Goal: Check status: Check status

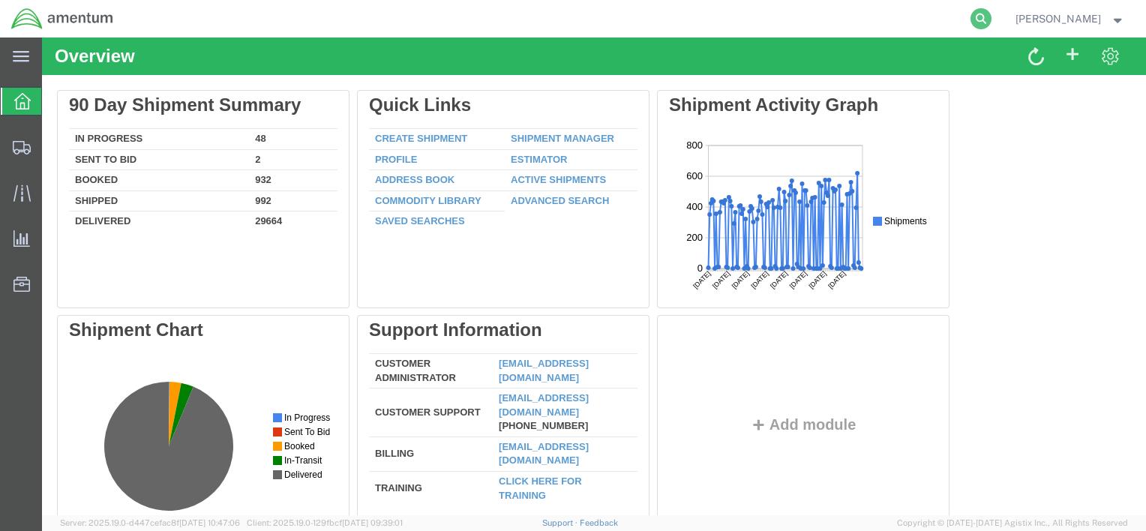
click at [978, 19] on icon at bounding box center [981, 18] width 21 height 21
click at [857, 21] on input "search" at bounding box center [743, 19] width 456 height 36
type input "53889196"
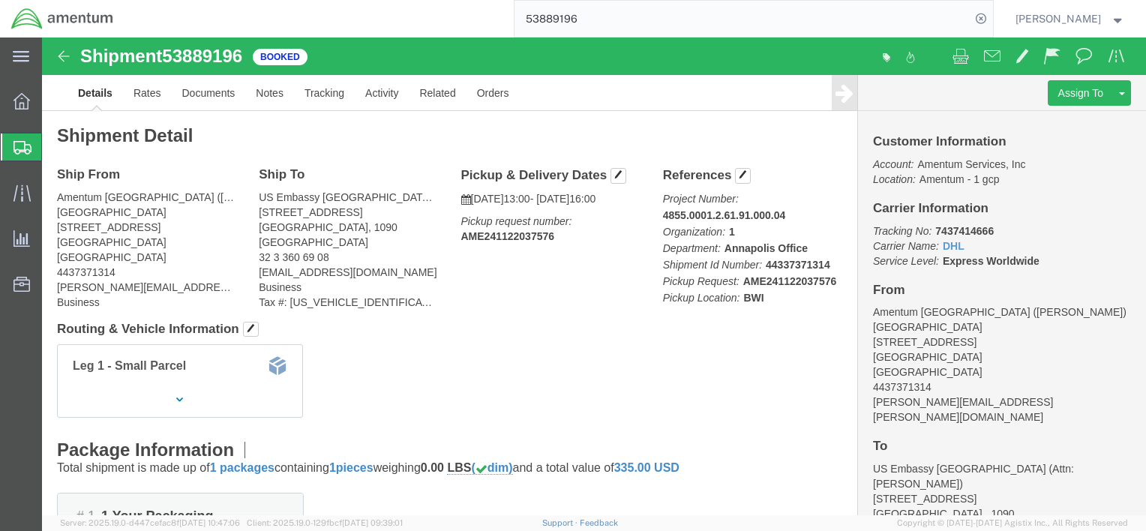
click address "[GEOGRAPHIC_DATA] ([PERSON_NAME]) [GEOGRAPHIC_DATA] [STREET_ADDRESS] 4437371314…"
click link "Rates"
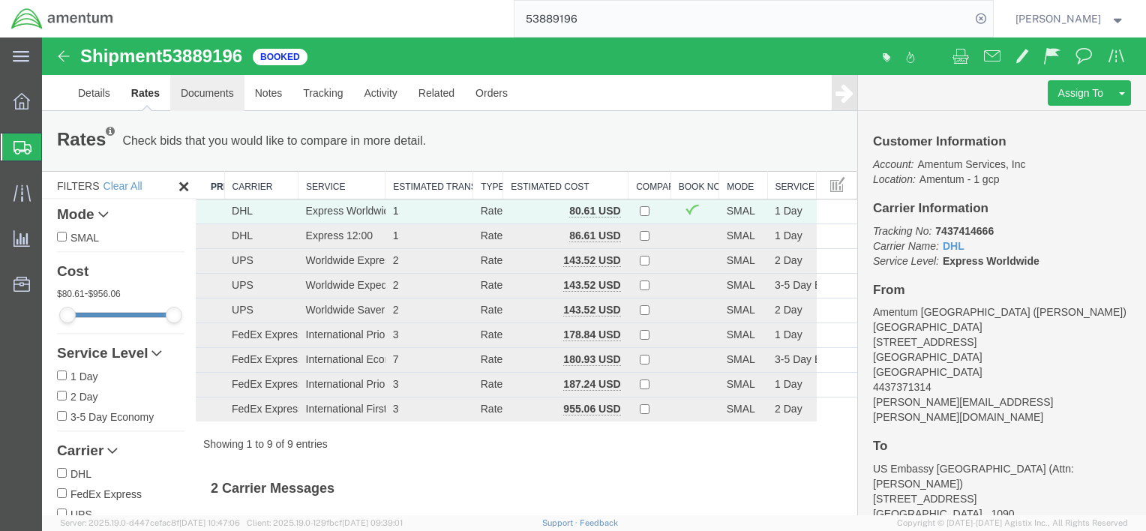
click at [210, 94] on link "Documents" at bounding box center [207, 93] width 74 height 36
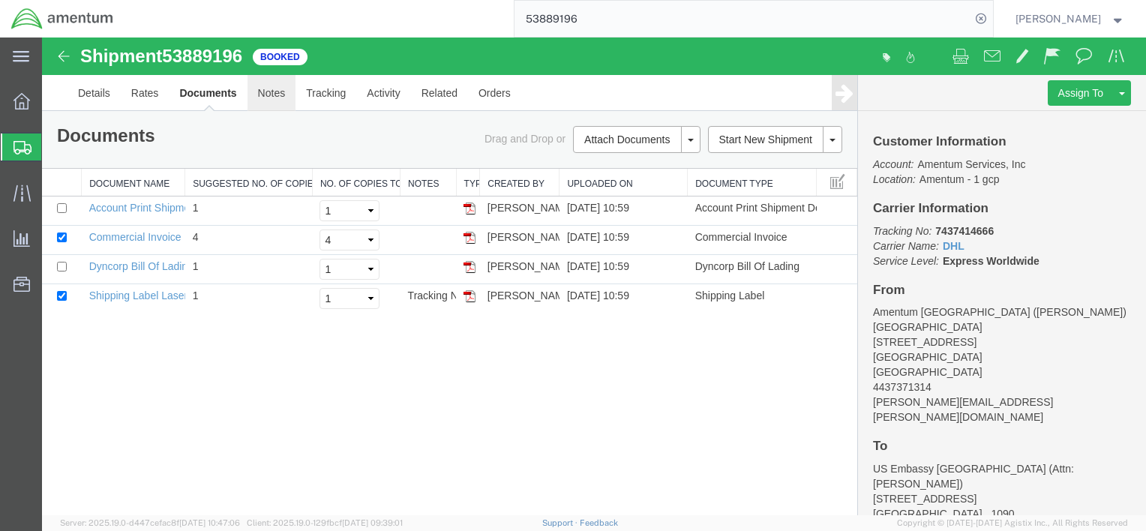
click at [280, 98] on link "Notes" at bounding box center [272, 93] width 49 height 36
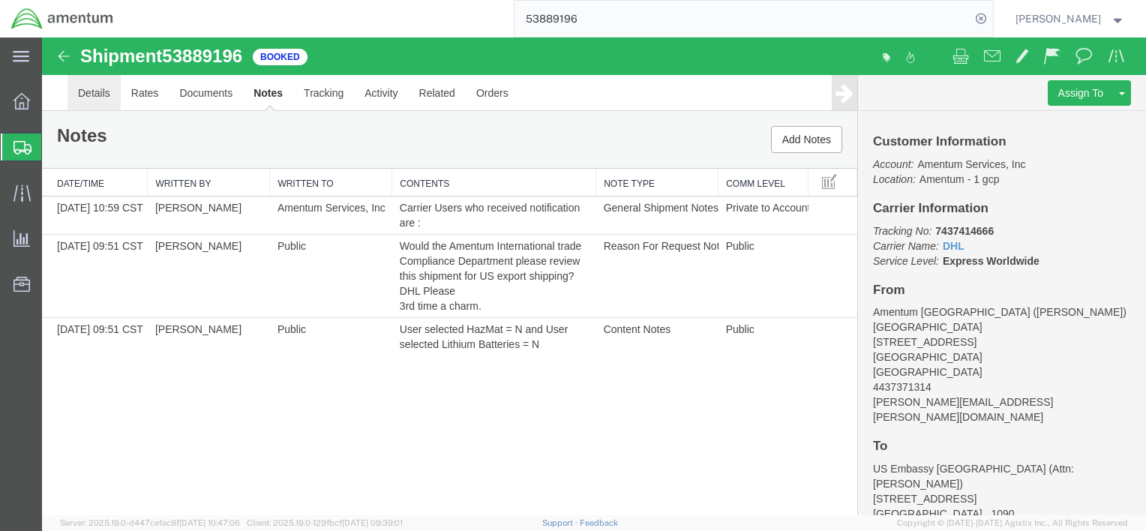
click at [89, 96] on link "Details" at bounding box center [94, 93] width 53 height 36
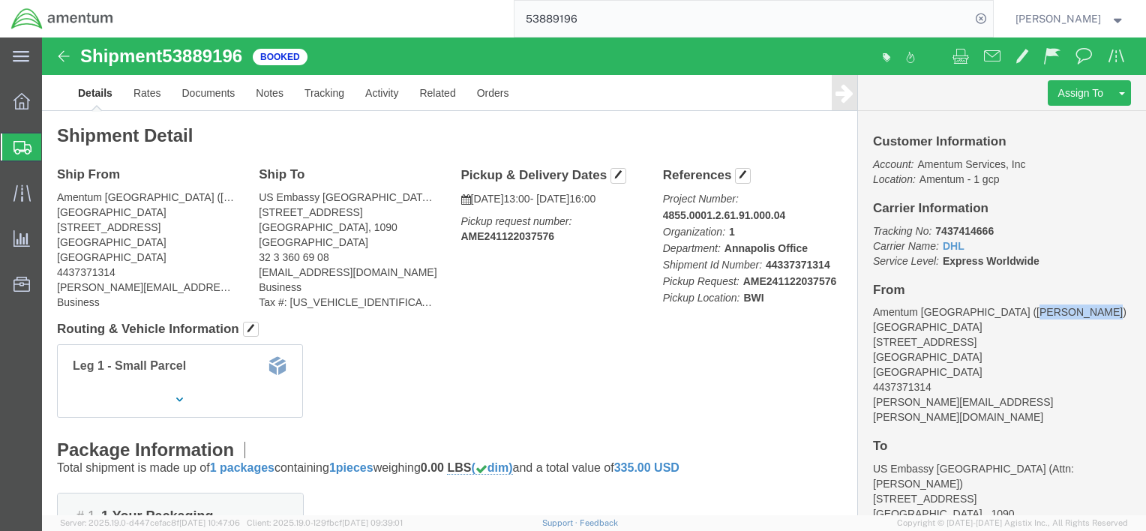
drag, startPoint x: 963, startPoint y: 277, endPoint x: 1026, endPoint y: 275, distance: 63.0
click address "Amentum [GEOGRAPHIC_DATA] ([PERSON_NAME]) Amentum [GEOGRAPHIC_DATA] [STREET_ADD…"
copy address "[PERSON_NAME]"
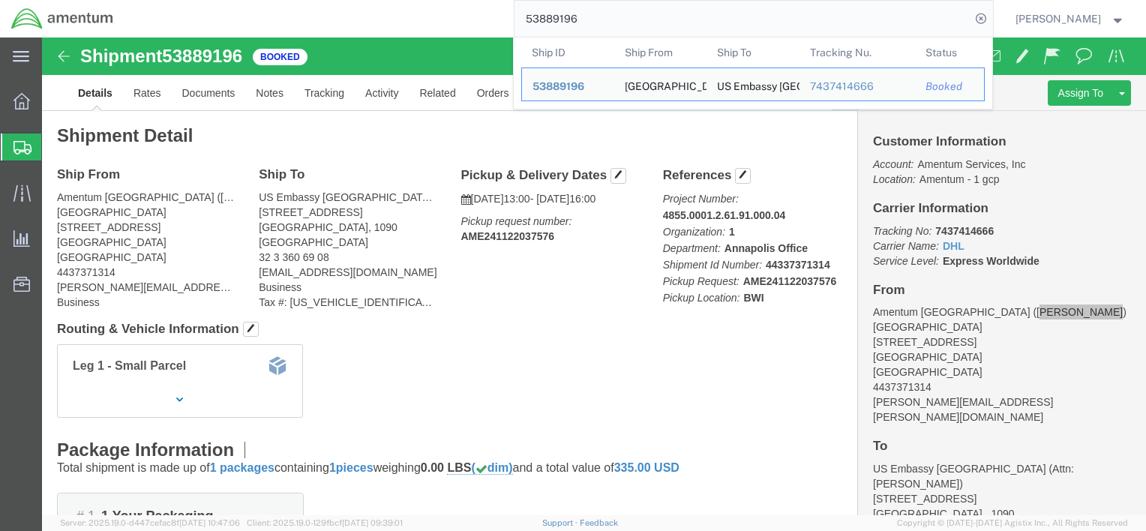
click at [401, 21] on div "53889196 Ship ID Ship From Ship To Tracking Nu. Status Ship ID 53889196 Ship Fr…" at bounding box center [559, 19] width 869 height 38
